Goal: Information Seeking & Learning: Learn about a topic

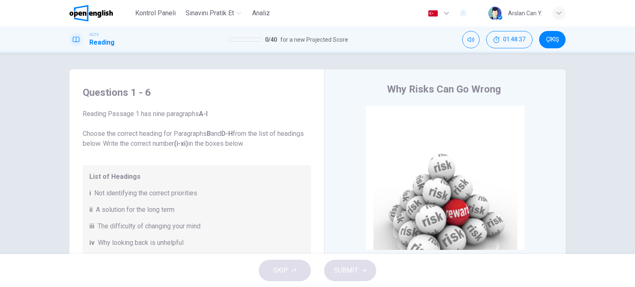
scroll to position [41, 0]
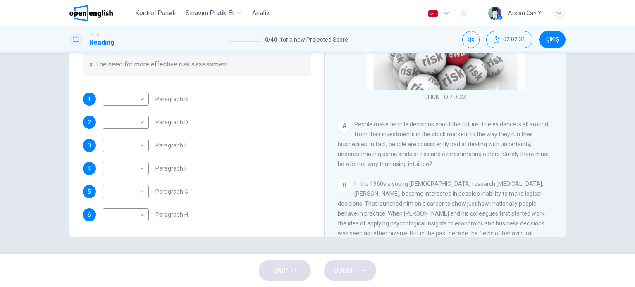
drag, startPoint x: 370, startPoint y: 146, endPoint x: 436, endPoint y: 146, distance: 66.1
click at [436, 146] on span "People make terrible decisions about the future. The evidence is all around, fr…" at bounding box center [444, 144] width 212 height 46
click at [428, 145] on span "People make terrible decisions about the future. The evidence is all around, fr…" at bounding box center [444, 144] width 212 height 46
click at [115, 98] on body "This site uses cookies, as explained in our Privacy Policy . If you agree to th…" at bounding box center [317, 143] width 635 height 287
click at [225, 137] on div at bounding box center [317, 143] width 635 height 287
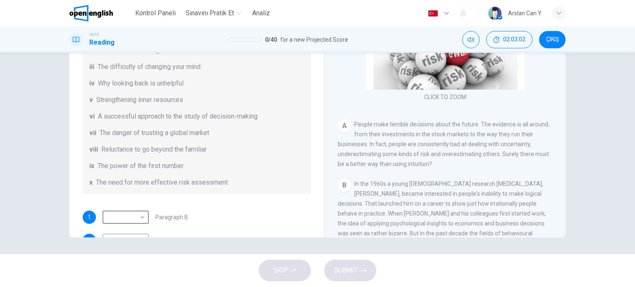
scroll to position [0, 0]
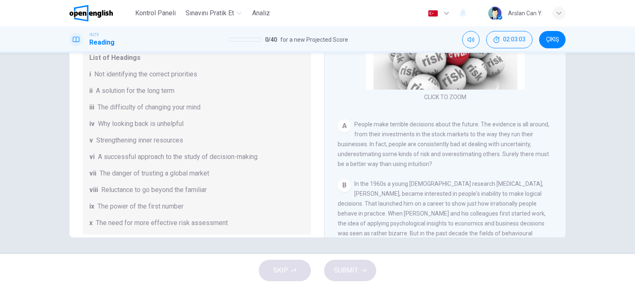
drag, startPoint x: 94, startPoint y: 67, endPoint x: 164, endPoint y: 79, distance: 70.9
click at [163, 79] on div "List of Headings i Not identifying the correct priorities ii A solution for the…" at bounding box center [197, 140] width 228 height 188
drag, startPoint x: 132, startPoint y: 73, endPoint x: 195, endPoint y: 73, distance: 62.4
click at [194, 73] on span "Not identifying the correct priorities" at bounding box center [145, 74] width 103 height 10
click at [195, 73] on span "Not identifying the correct priorities" at bounding box center [145, 74] width 103 height 10
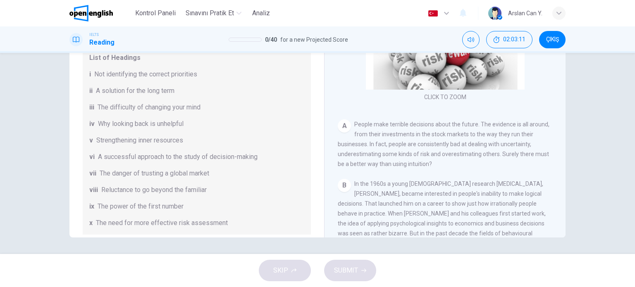
drag, startPoint x: 153, startPoint y: 153, endPoint x: 206, endPoint y: 159, distance: 52.9
click at [205, 159] on span "A successful approach to the study of decision-making" at bounding box center [178, 157] width 160 height 10
drag, startPoint x: 209, startPoint y: 159, endPoint x: 223, endPoint y: 163, distance: 14.8
click at [215, 161] on span "A successful approach to the study of decision-making" at bounding box center [178, 157] width 160 height 10
drag, startPoint x: 151, startPoint y: 174, endPoint x: 192, endPoint y: 175, distance: 40.5
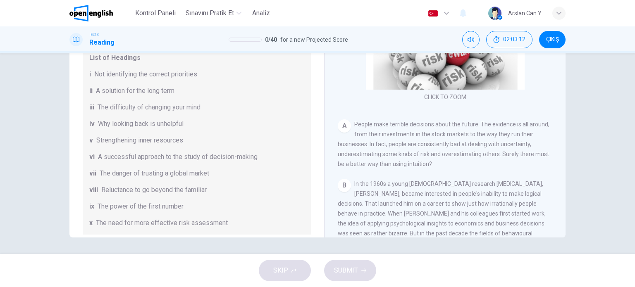
click at [192, 175] on span "The danger of trusting a global market" at bounding box center [155, 174] width 110 height 10
click at [193, 175] on span "The danger of trusting a global market" at bounding box center [155, 174] width 110 height 10
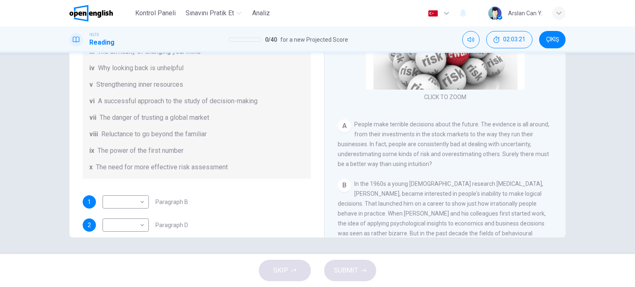
scroll to position [124, 0]
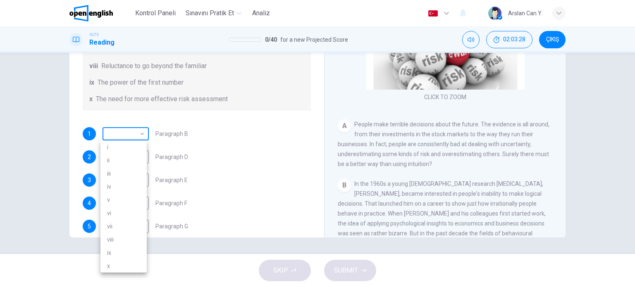
click at [131, 135] on body "This site uses cookies, as explained in our Privacy Policy . If you agree to th…" at bounding box center [317, 143] width 635 height 287
click at [191, 110] on div at bounding box center [317, 143] width 635 height 287
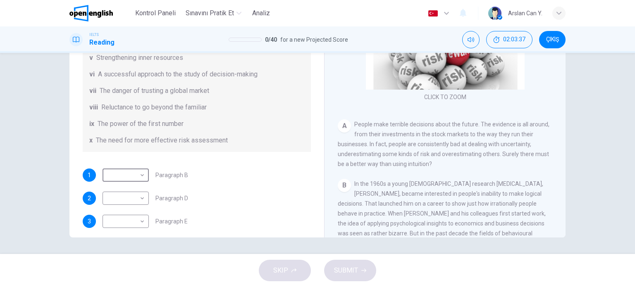
scroll to position [41, 0]
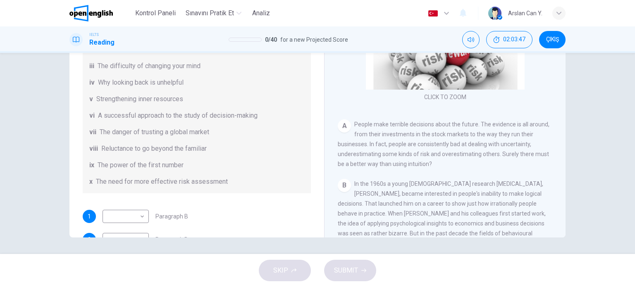
drag, startPoint x: 142, startPoint y: 98, endPoint x: 195, endPoint y: 98, distance: 52.9
click at [195, 98] on div "v Strengthening inner resources" at bounding box center [196, 99] width 215 height 10
click at [121, 212] on body "This site uses cookies, as explained in our Privacy Policy . If you agree to th…" at bounding box center [317, 143] width 635 height 287
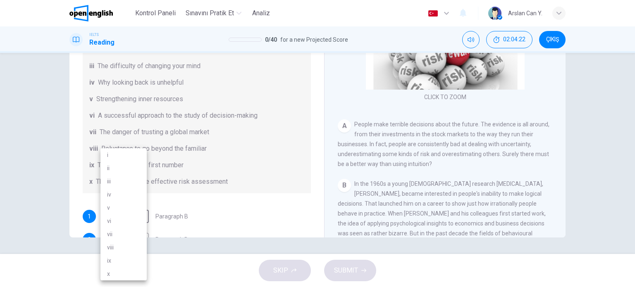
click at [202, 90] on div at bounding box center [317, 143] width 635 height 287
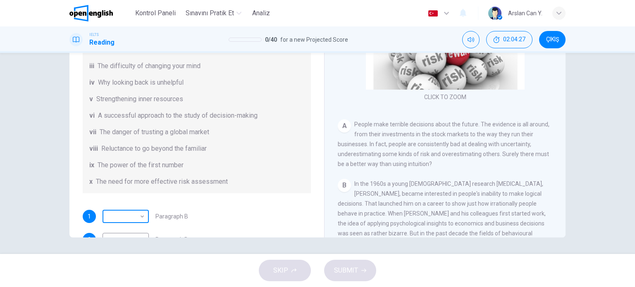
click at [141, 219] on body "This site uses cookies, as explained in our Privacy Policy . If you agree to th…" at bounding box center [317, 143] width 635 height 287
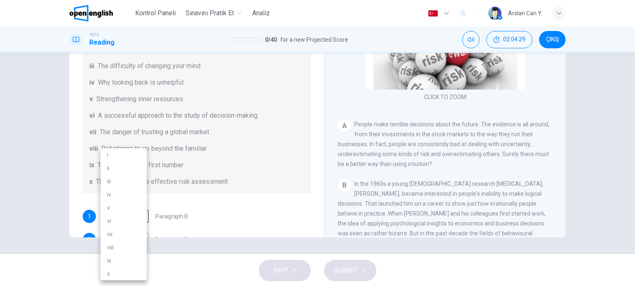
click at [126, 214] on li "vi" at bounding box center [123, 220] width 46 height 13
type input "**"
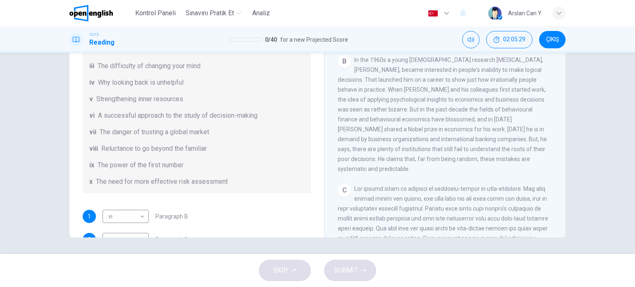
drag, startPoint x: 129, startPoint y: 150, endPoint x: 197, endPoint y: 151, distance: 67.8
click at [197, 151] on span "Reluctance to go beyond the familiar" at bounding box center [153, 149] width 105 height 10
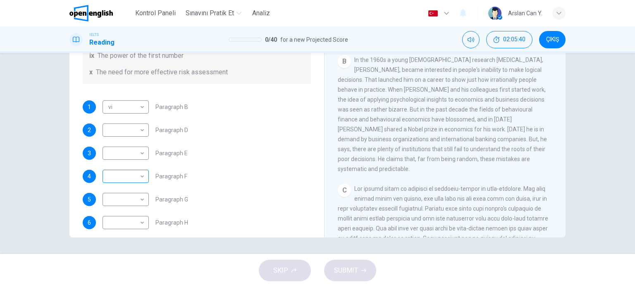
scroll to position [159, 0]
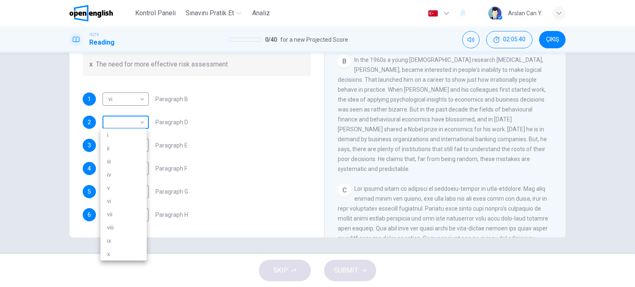
click at [124, 115] on body "This site uses cookies, as explained in our Privacy Policy . If you agree to th…" at bounding box center [317, 143] width 635 height 287
click at [125, 202] on li "vi" at bounding box center [123, 201] width 46 height 13
type input "**"
click at [128, 96] on body "This site uses cookies, as explained in our Privacy Policy . If you agree to th…" at bounding box center [317, 143] width 635 height 287
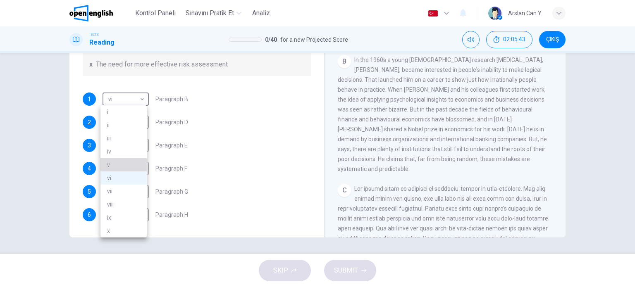
click at [127, 169] on li "v" at bounding box center [123, 164] width 46 height 13
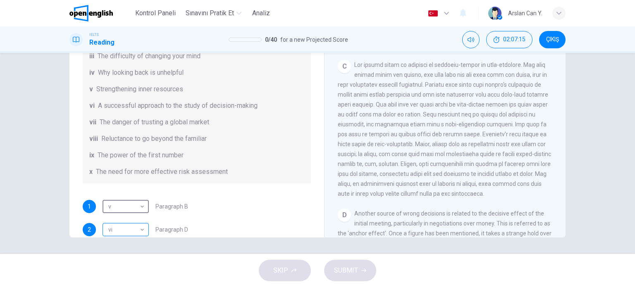
scroll to position [0, 0]
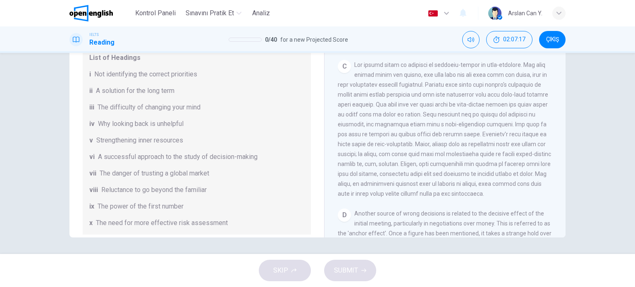
drag, startPoint x: 150, startPoint y: 224, endPoint x: 215, endPoint y: 233, distance: 65.2
click at [214, 234] on div "List of Headings i Not identifying the correct priorities ii A solution for the…" at bounding box center [197, 140] width 228 height 188
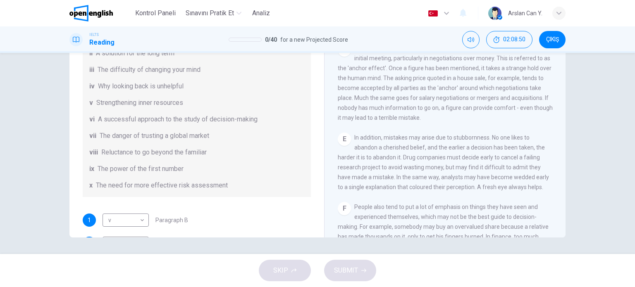
scroll to position [83, 0]
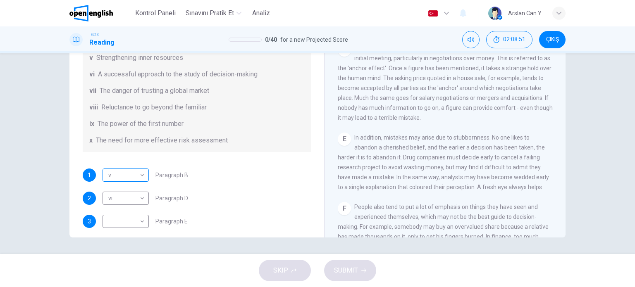
click at [118, 170] on body "This site uses cookies, as explained in our Privacy Policy . If you agree to th…" at bounding box center [317, 143] width 635 height 287
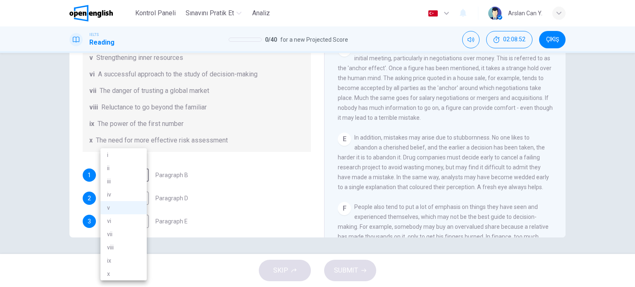
click at [127, 272] on li "x" at bounding box center [123, 273] width 46 height 13
type input "*"
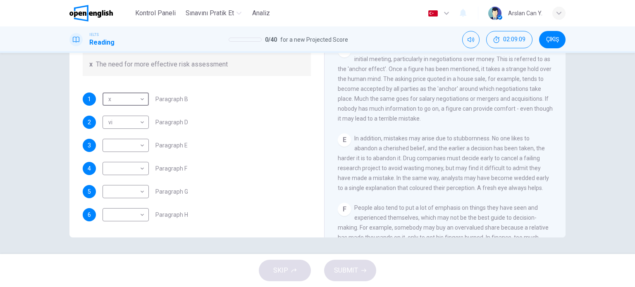
scroll to position [455, 0]
click at [134, 153] on body "This site uses cookies, as explained in our Privacy Policy . If you agree to th…" at bounding box center [317, 143] width 635 height 287
click at [233, 148] on div at bounding box center [317, 143] width 635 height 287
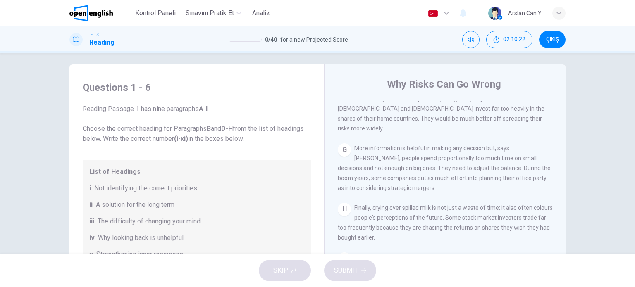
scroll to position [0, 0]
